Goal: Transaction & Acquisition: Purchase product/service

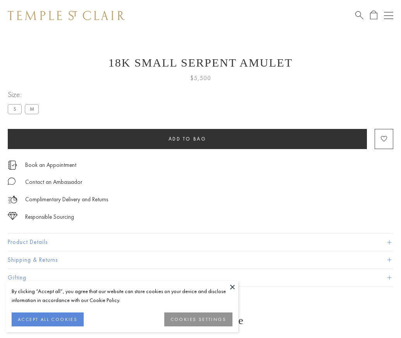
click at [187, 139] on span "Add to bag" at bounding box center [187, 138] width 38 height 7
